Goal: Find specific page/section

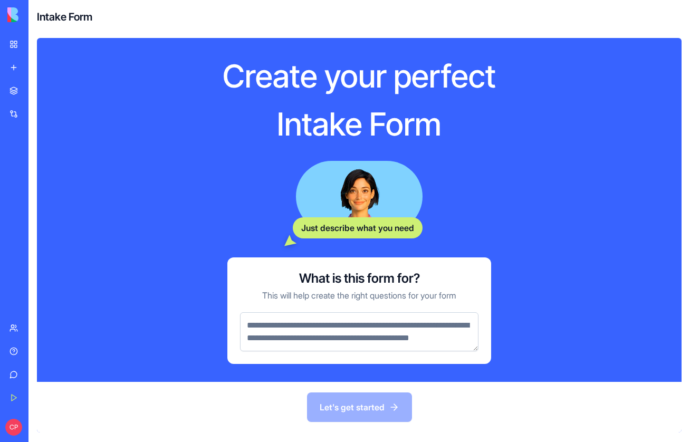
scroll to position [10, 0]
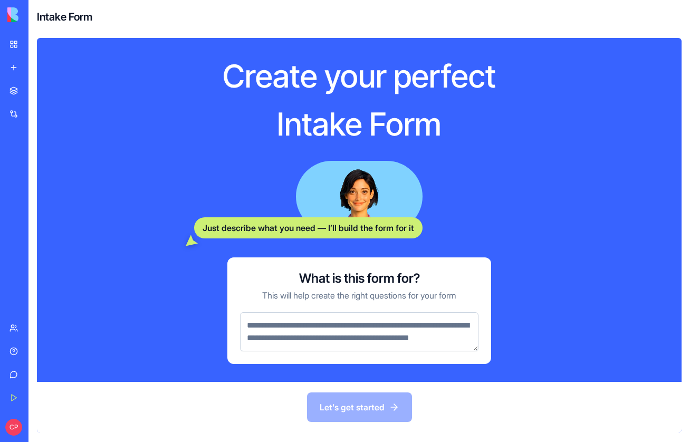
click at [363, 322] on textarea at bounding box center [359, 331] width 238 height 39
click at [308, 322] on textarea at bounding box center [359, 331] width 238 height 39
click at [332, 336] on textarea at bounding box center [359, 331] width 238 height 39
click at [26, 45] on div "My Workspace" at bounding box center [32, 44] width 14 height 11
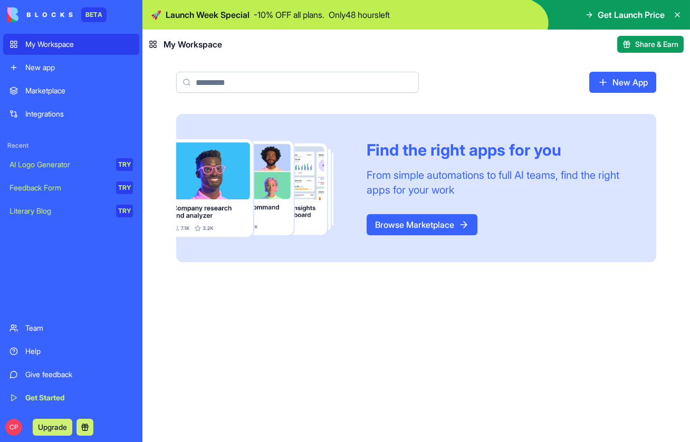
click at [47, 93] on div "Marketplace" at bounding box center [79, 90] width 108 height 11
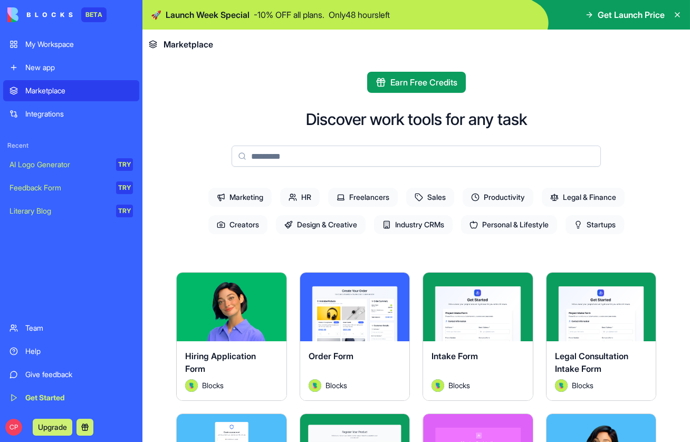
click at [251, 199] on span "Marketing" at bounding box center [239, 197] width 63 height 19
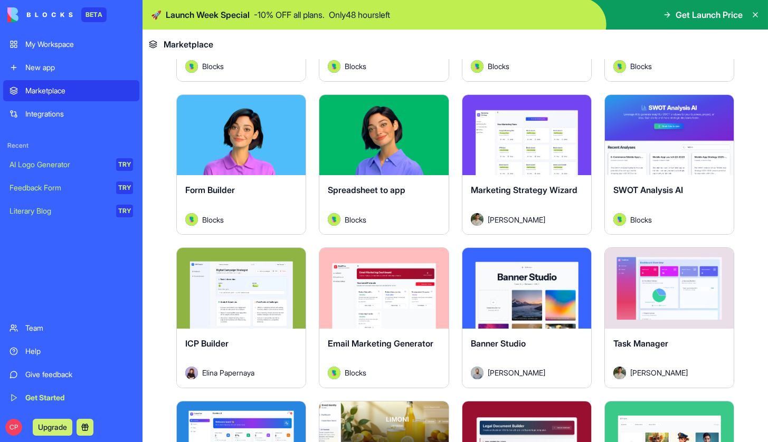
scroll to position [343, 0]
